Goal: Transaction & Acquisition: Purchase product/service

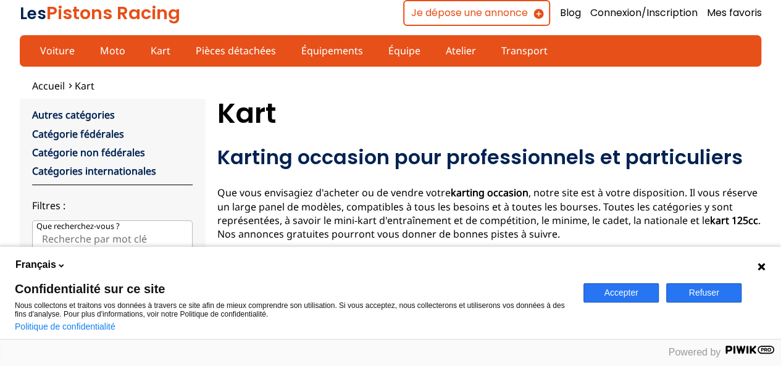
click at [622, 286] on button "Accepter" at bounding box center [620, 292] width 75 height 19
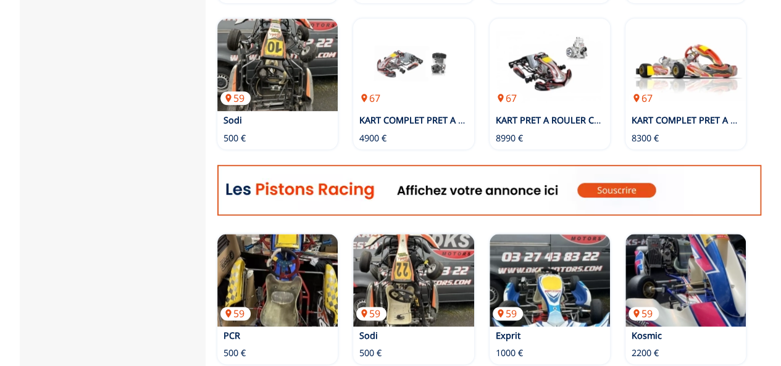
scroll to position [556, 0]
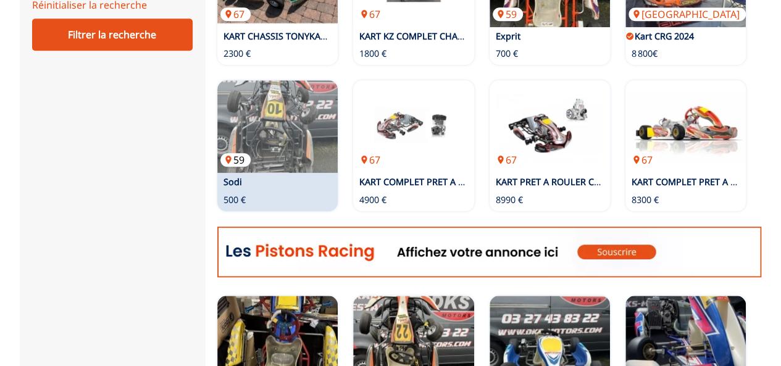
click at [285, 90] on img at bounding box center [277, 126] width 120 height 93
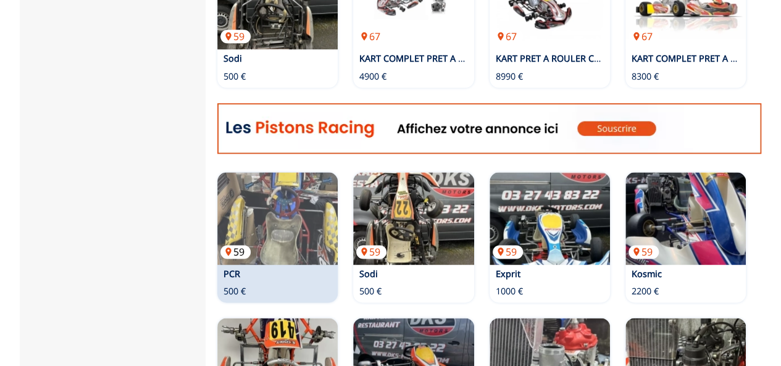
scroll to position [741, 0]
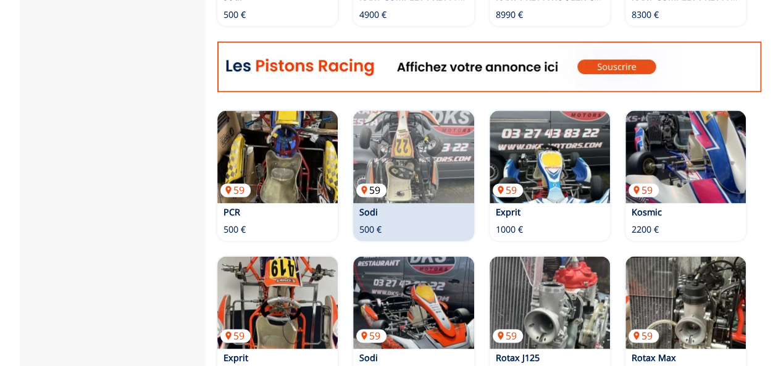
click at [389, 130] on img at bounding box center [413, 156] width 120 height 93
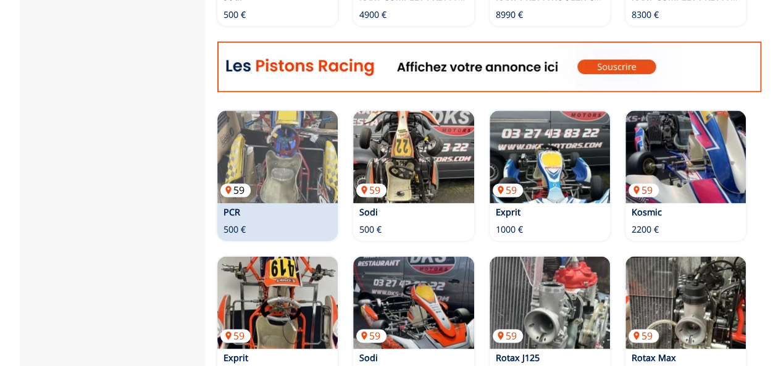
click at [307, 129] on img at bounding box center [277, 156] width 120 height 93
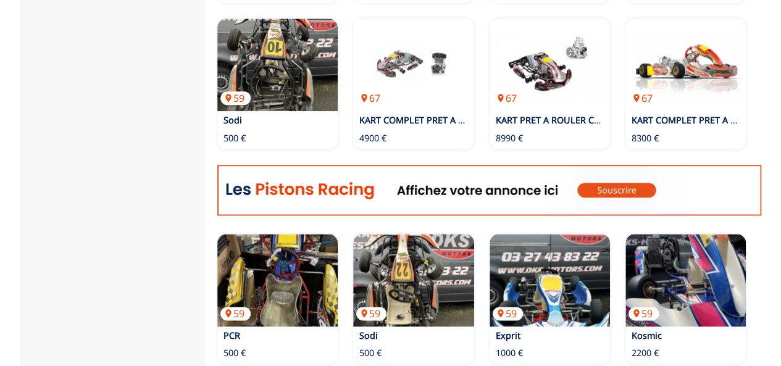
scroll to position [926, 0]
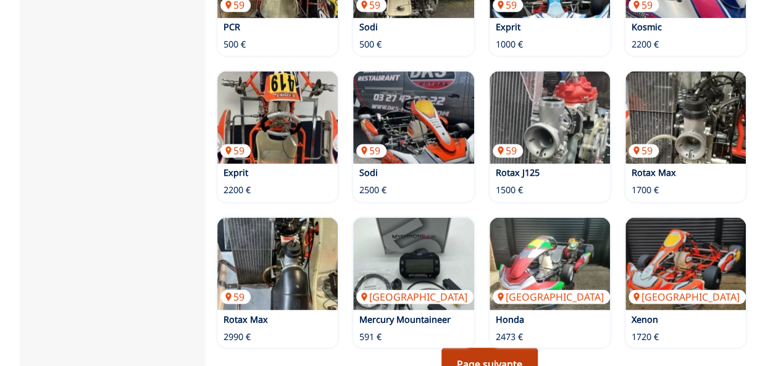
click at [498, 348] on link "Page suivante" at bounding box center [489, 364] width 96 height 32
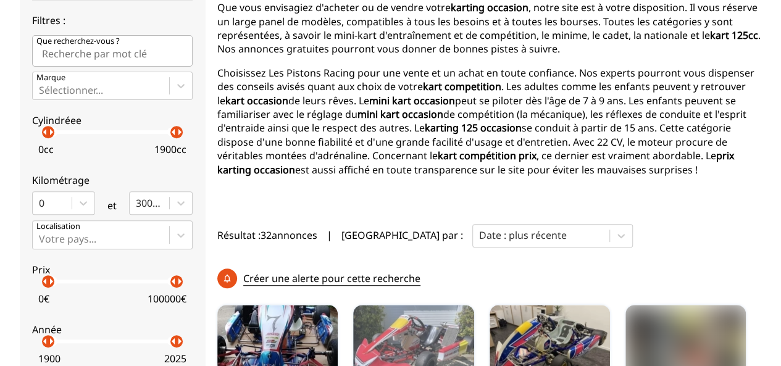
scroll to position [247, 0]
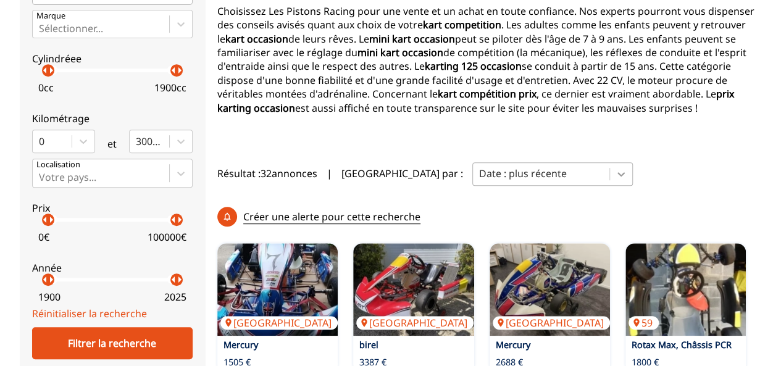
click at [617, 175] on icon at bounding box center [620, 174] width 7 height 4
drag, startPoint x: 48, startPoint y: 222, endPoint x: 165, endPoint y: 235, distance: 118.6
click at [165, 235] on label "Prix arrow_left arrow_right arrow_left arrow_right 92000 € 100000 €" at bounding box center [112, 220] width 160 height 55
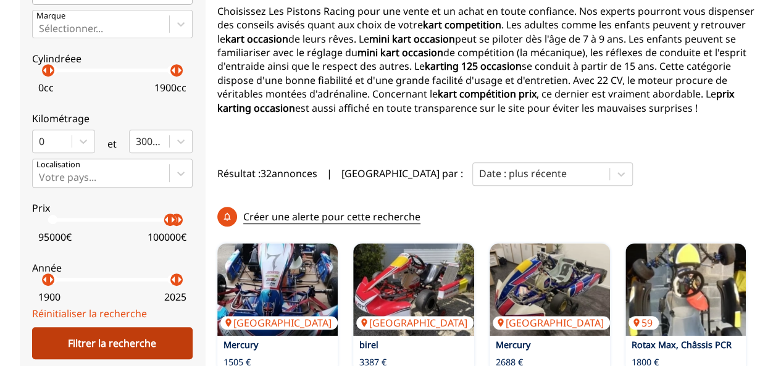
click at [144, 333] on div "Filtrer la recherche" at bounding box center [112, 343] width 160 height 32
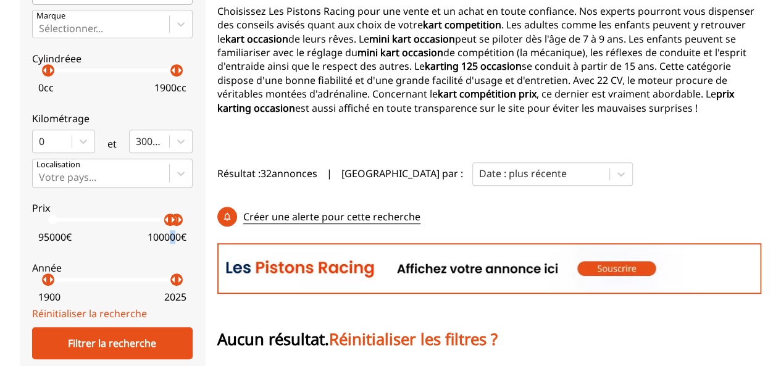
drag, startPoint x: 168, startPoint y: 226, endPoint x: 161, endPoint y: 226, distance: 6.8
click at [161, 226] on div "95000 € 100000 €" at bounding box center [112, 234] width 160 height 25
drag, startPoint x: 169, startPoint y: 219, endPoint x: 47, endPoint y: 251, distance: 125.8
click at [47, 251] on div "Autres catégories Catégorie fédérales Catégorie non fédérales Catégories intern…" at bounding box center [112, 84] width 160 height 446
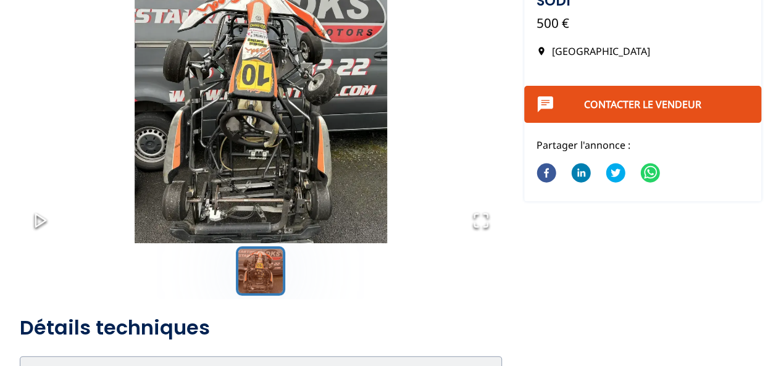
scroll to position [62, 0]
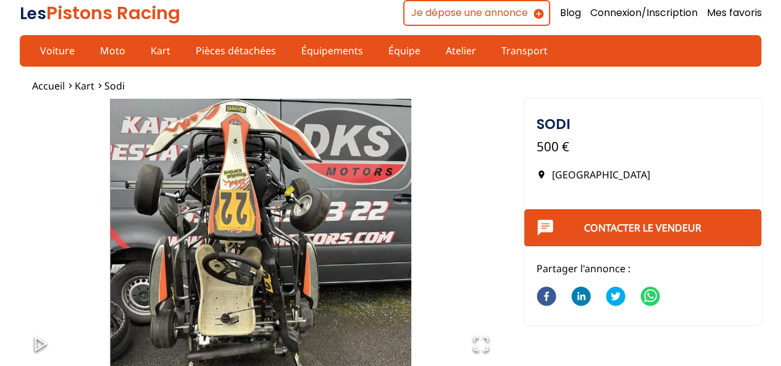
scroll to position [62, 0]
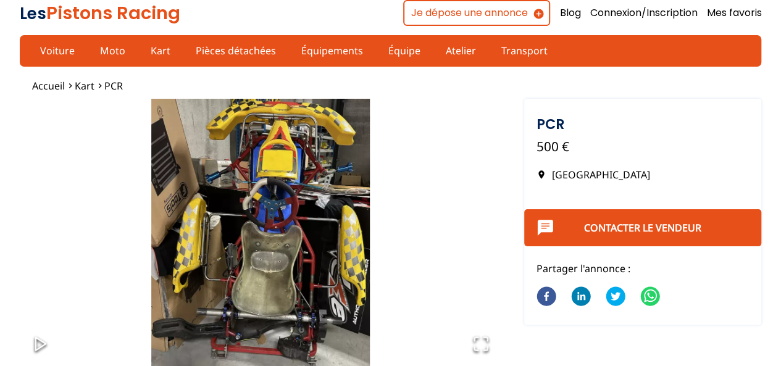
scroll to position [123, 0]
